Goal: Transaction & Acquisition: Purchase product/service

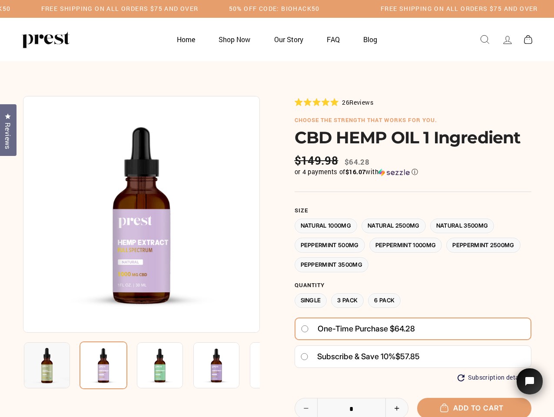
click at [277, 209] on div at bounding box center [277, 316] width 509 height 441
click at [244, 9] on h5 "50% OFF CODE: BIOHACK50" at bounding box center [198, 8] width 91 height 7
click at [141, 214] on img at bounding box center [141, 214] width 237 height 237
click at [141, 366] on img at bounding box center [160, 366] width 46 height 46
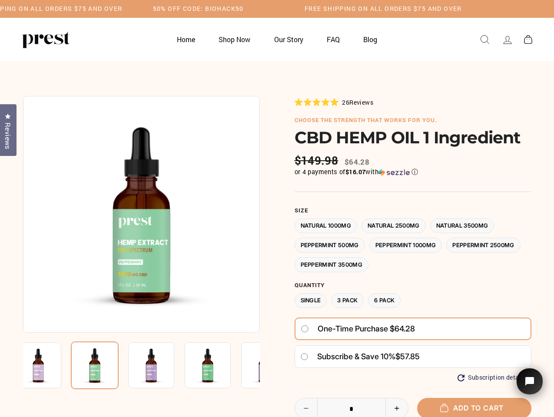
click at [47, 366] on img at bounding box center [38, 366] width 46 height 46
click at [103, 366] on img at bounding box center [95, 366] width 48 height 48
click at [160, 366] on img at bounding box center [151, 366] width 46 height 46
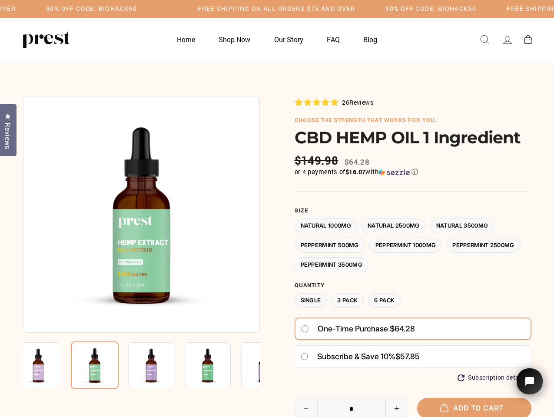
click at [160, 366] on img at bounding box center [151, 366] width 46 height 46
